Goal: Information Seeking & Learning: Understand process/instructions

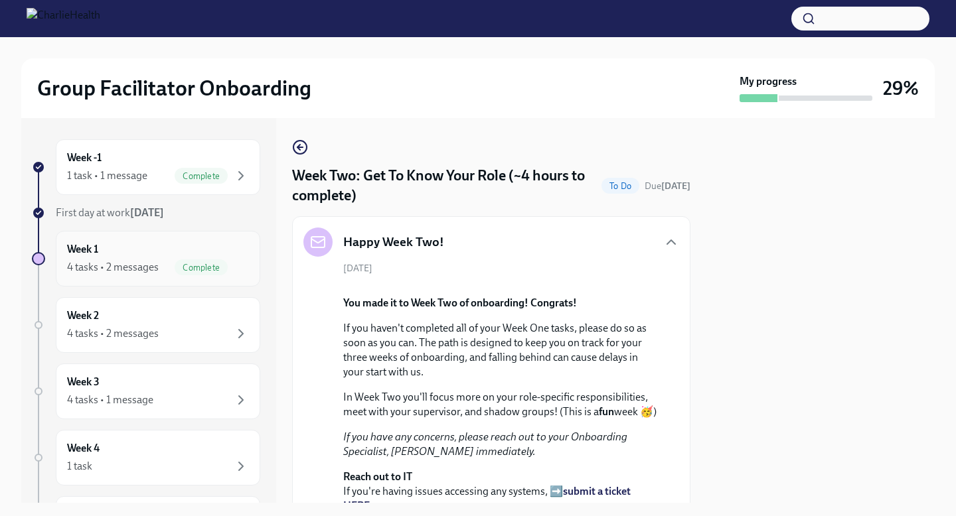
scroll to position [1219, 0]
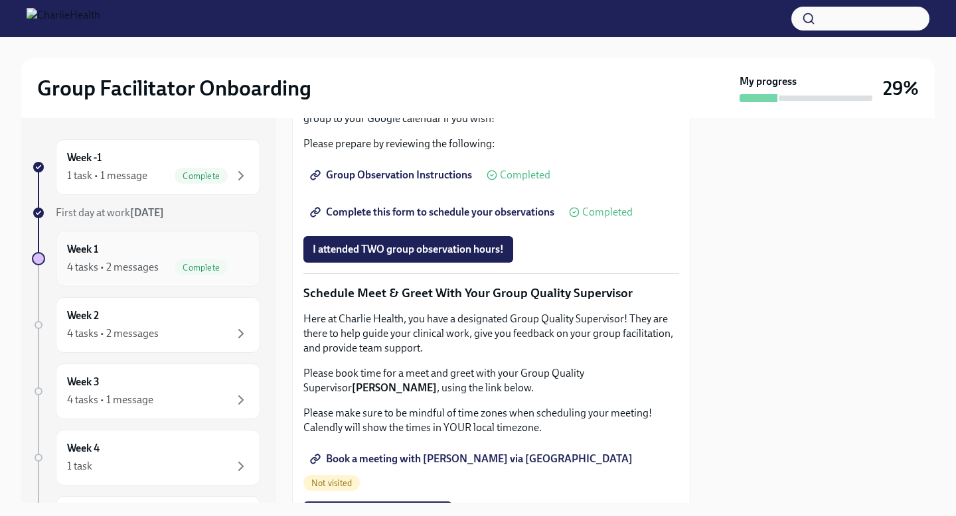
click at [198, 250] on div "Week 1 4 tasks • 2 messages Complete" at bounding box center [158, 258] width 182 height 33
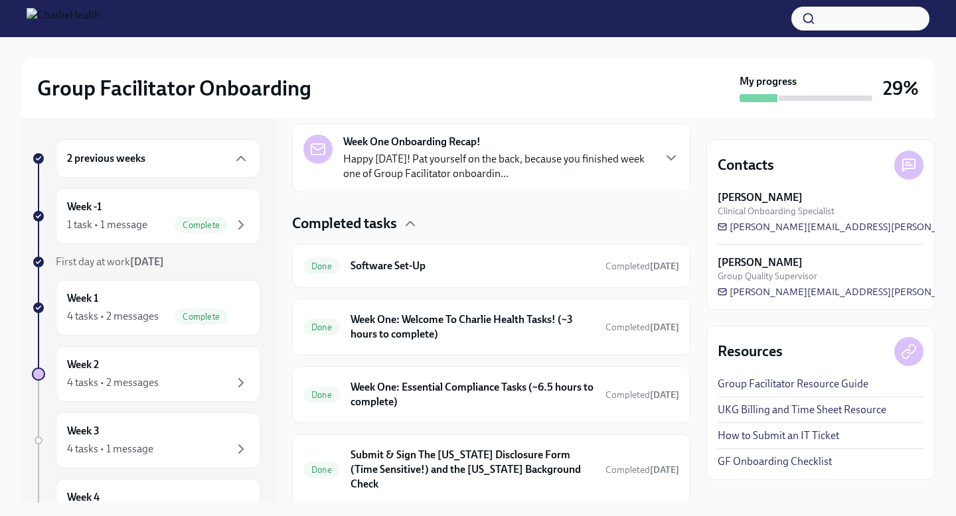
scroll to position [305, 0]
click at [513, 390] on h6 "Week One: Essential Compliance Tasks (~6.5 hours to complete)" at bounding box center [472, 393] width 244 height 29
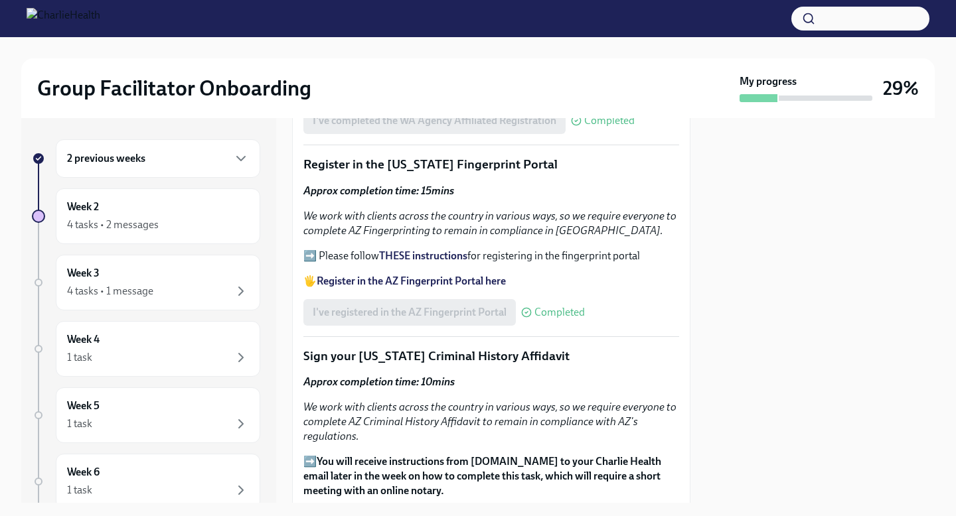
scroll to position [1492, 0]
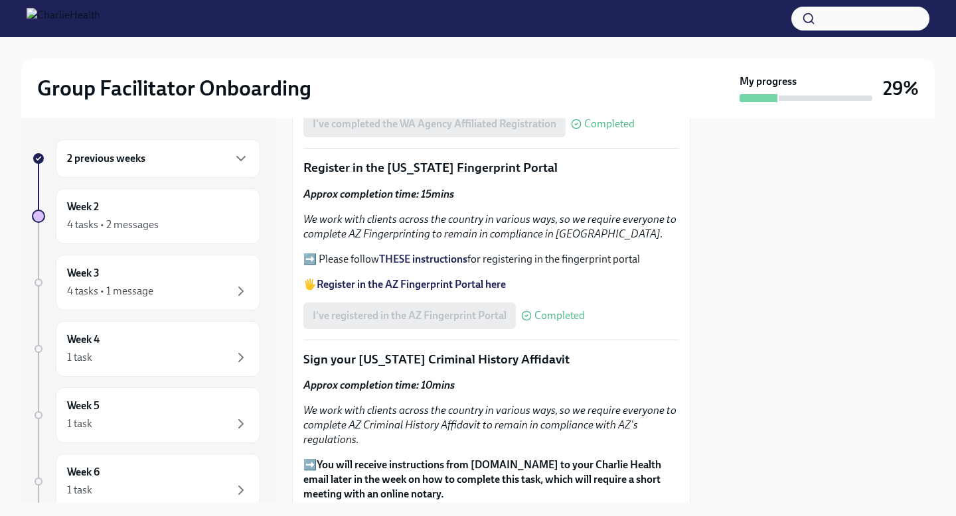
click at [432, 256] on strong "THESE instructions" at bounding box center [423, 259] width 88 height 13
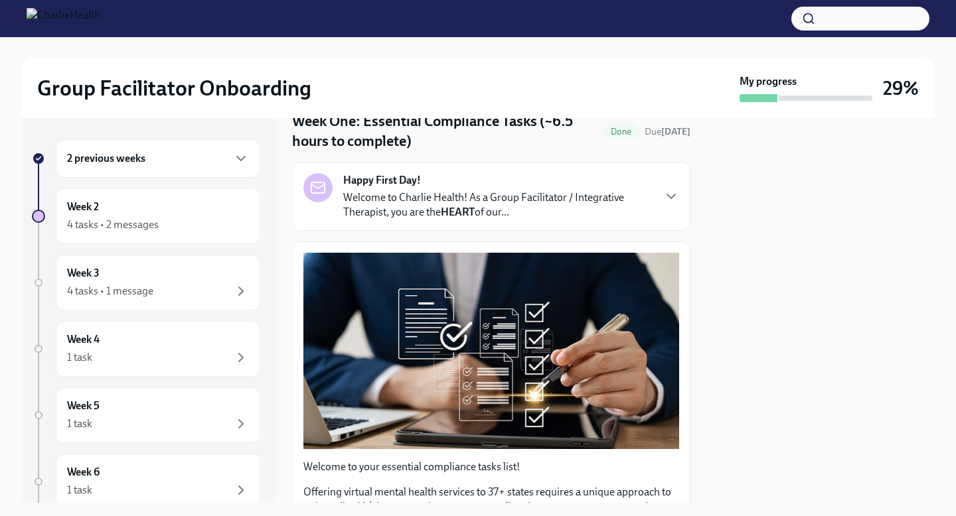
scroll to position [0, 0]
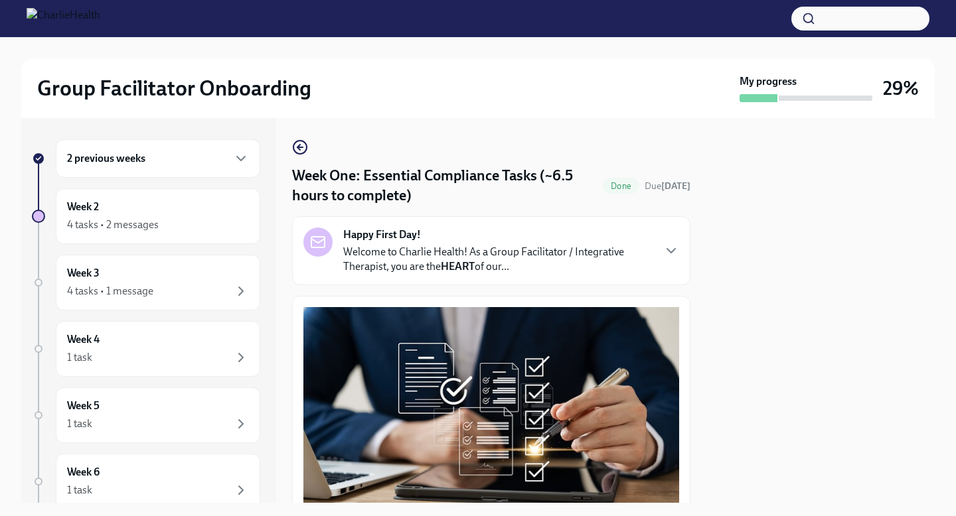
click at [578, 247] on p "Welcome to Charlie Health! As a Group Facilitator / Integrative Therapist, you …" at bounding box center [497, 259] width 309 height 29
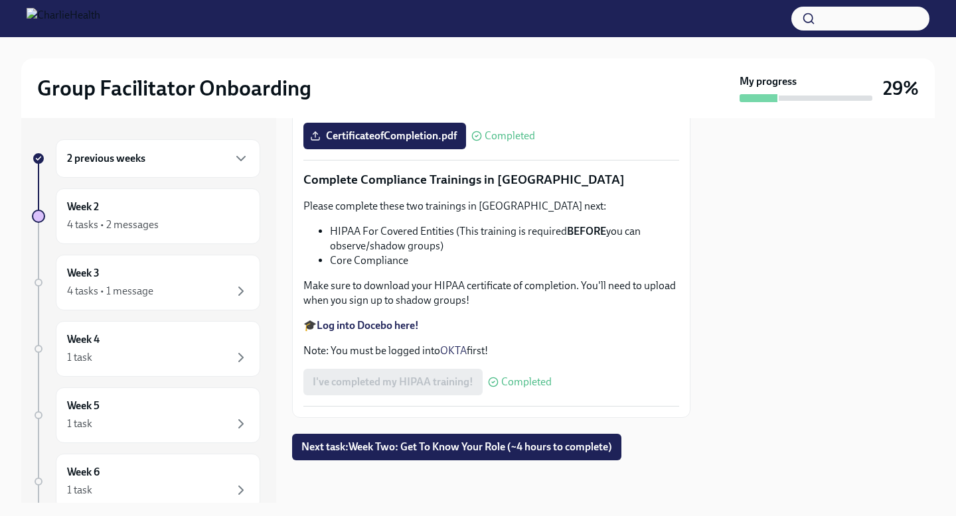
scroll to position [3742, 0]
click at [201, 280] on div "Week 3 4 tasks • 1 message" at bounding box center [158, 282] width 182 height 33
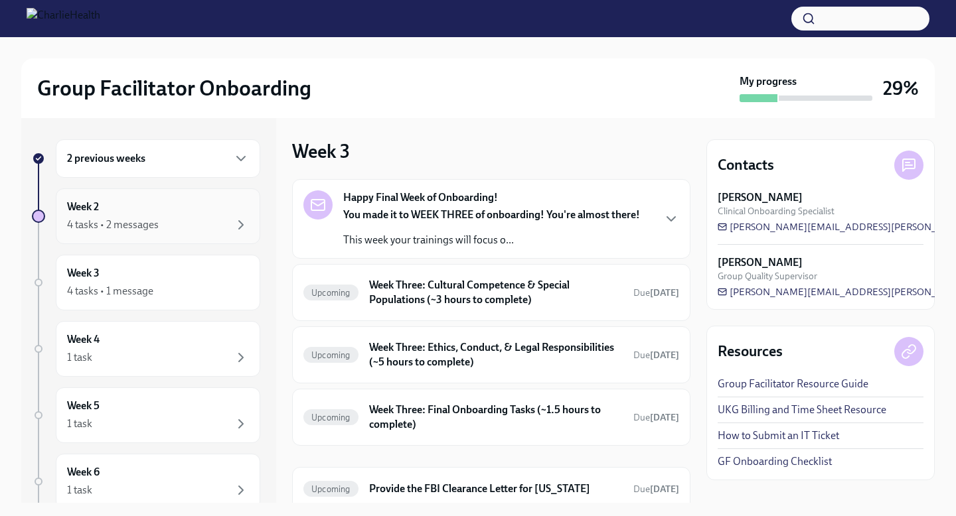
click at [174, 213] on div "Week 2 4 tasks • 2 messages" at bounding box center [158, 216] width 182 height 33
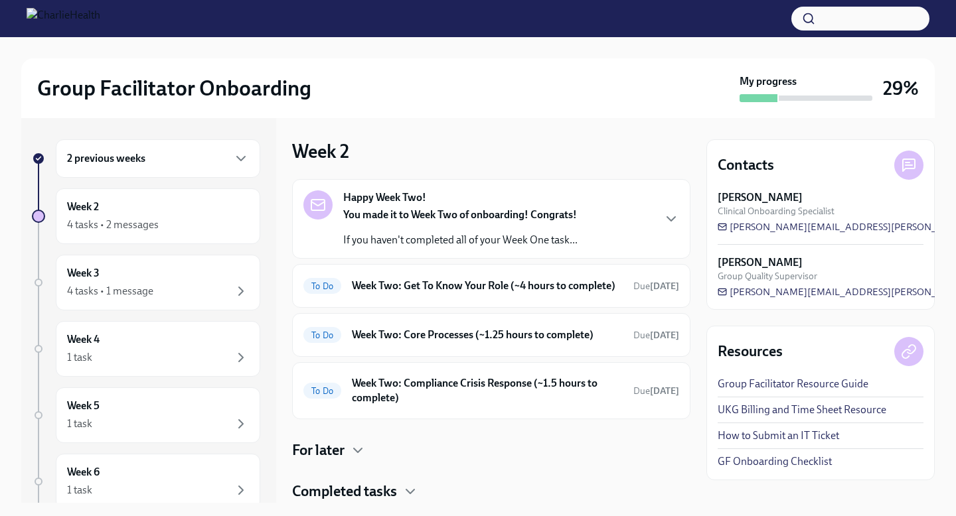
click at [610, 218] on div "Happy Week Two! You made it to Week Two of onboarding! Congrats! If you haven't…" at bounding box center [491, 219] width 376 height 57
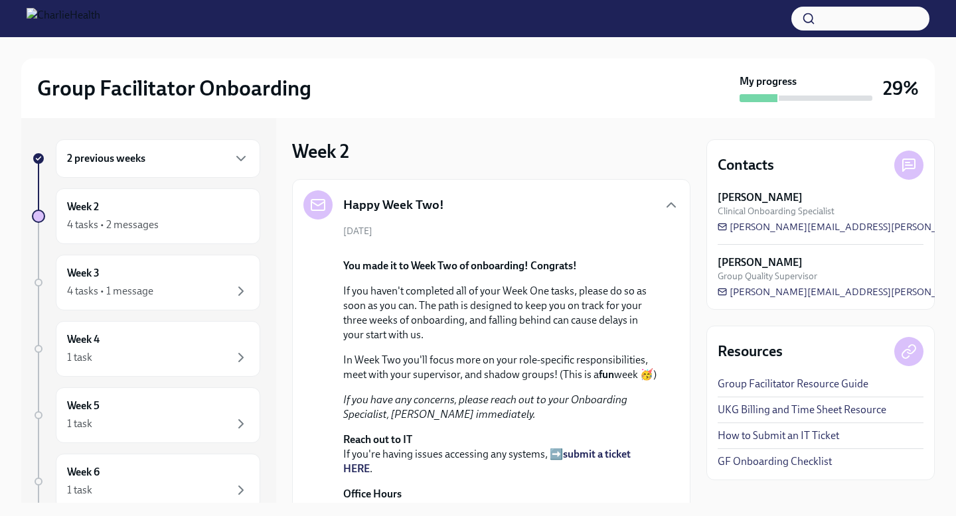
click at [221, 162] on div "2 previous weeks" at bounding box center [158, 159] width 182 height 16
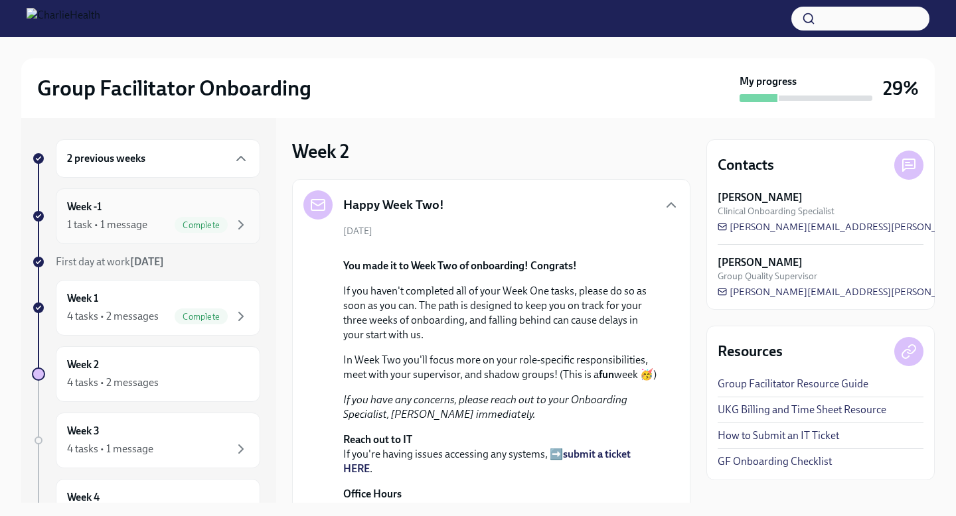
click at [198, 226] on span "Complete" at bounding box center [201, 225] width 53 height 10
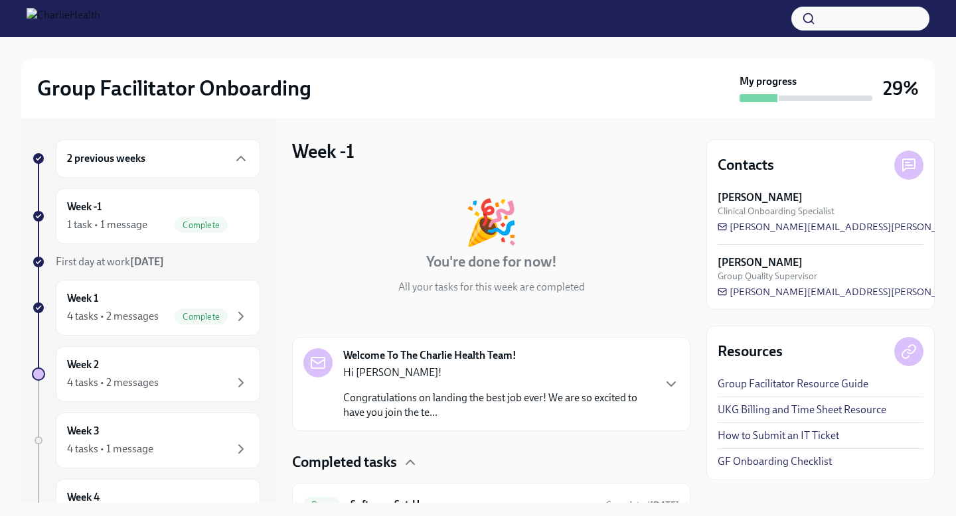
scroll to position [66, 0]
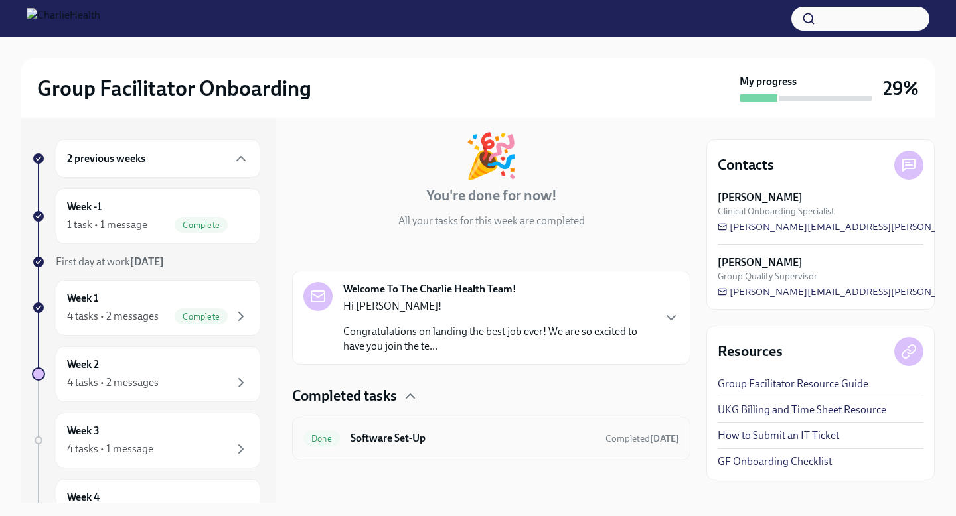
click at [493, 439] on h6 "Software Set-Up" at bounding box center [472, 438] width 244 height 15
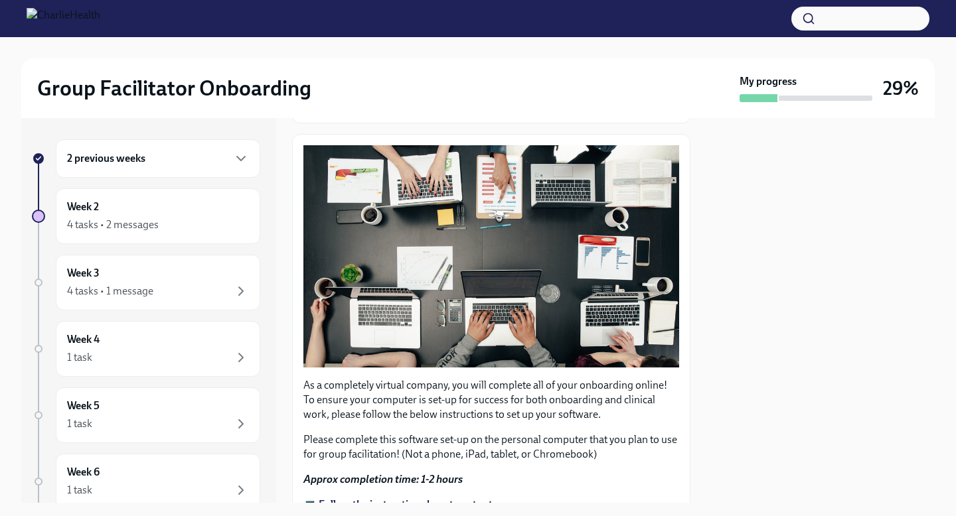
scroll to position [382, 0]
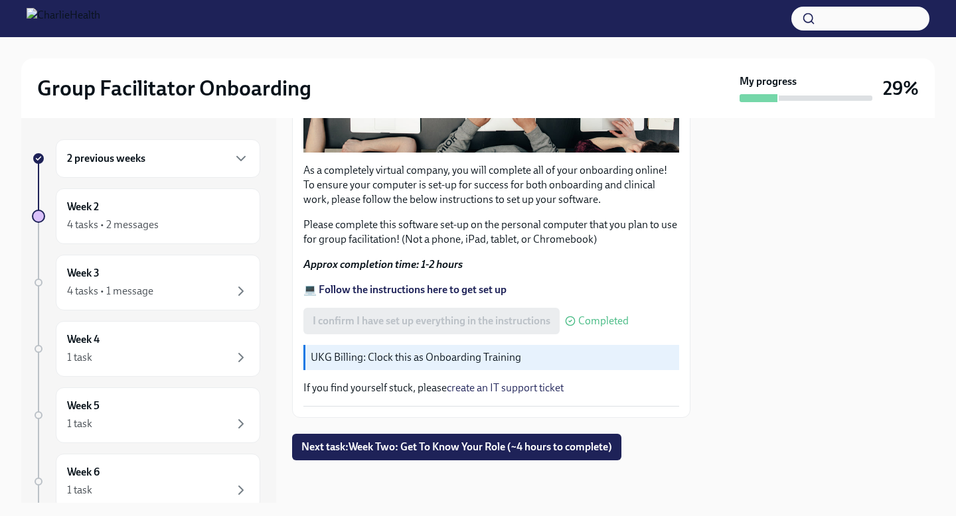
click at [150, 175] on div "2 previous weeks" at bounding box center [158, 158] width 204 height 38
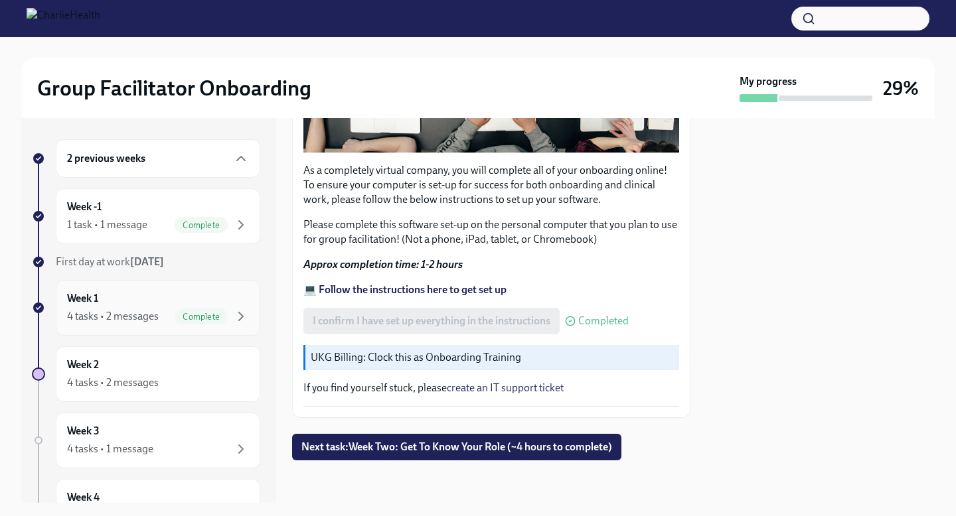
click at [163, 302] on div "Week 1 4 tasks • 2 messages Complete" at bounding box center [158, 307] width 182 height 33
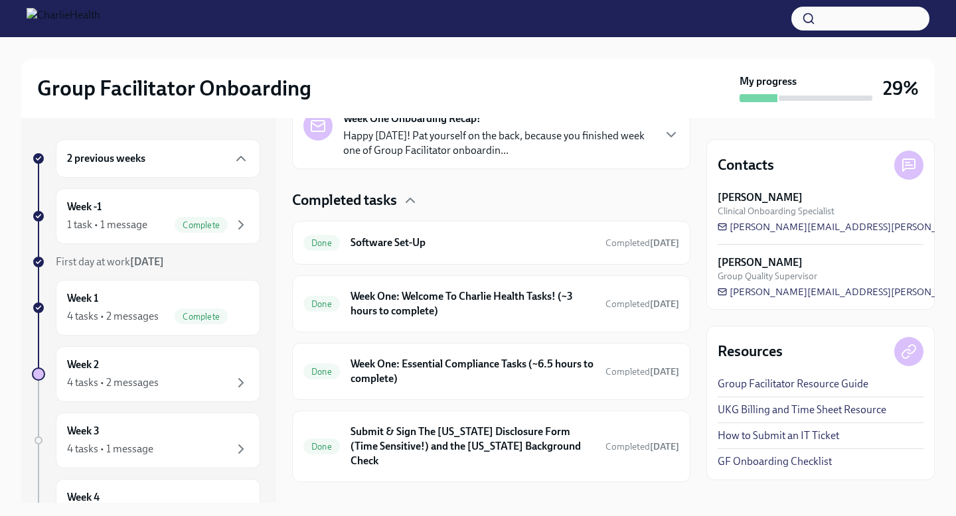
scroll to position [329, 0]
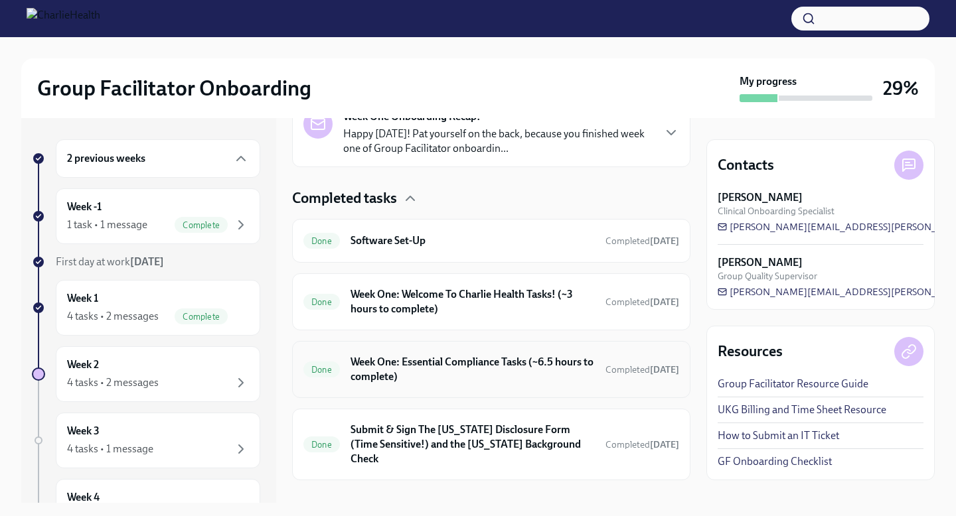
click at [498, 362] on h6 "Week One: Essential Compliance Tasks (~6.5 hours to complete)" at bounding box center [472, 369] width 244 height 29
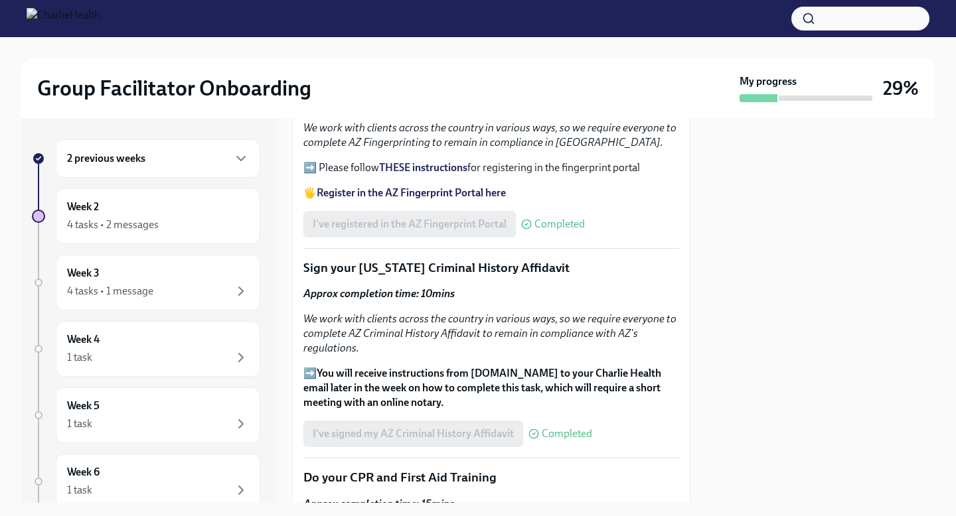
scroll to position [1592, 0]
